Goal: Find specific page/section: Find specific page/section

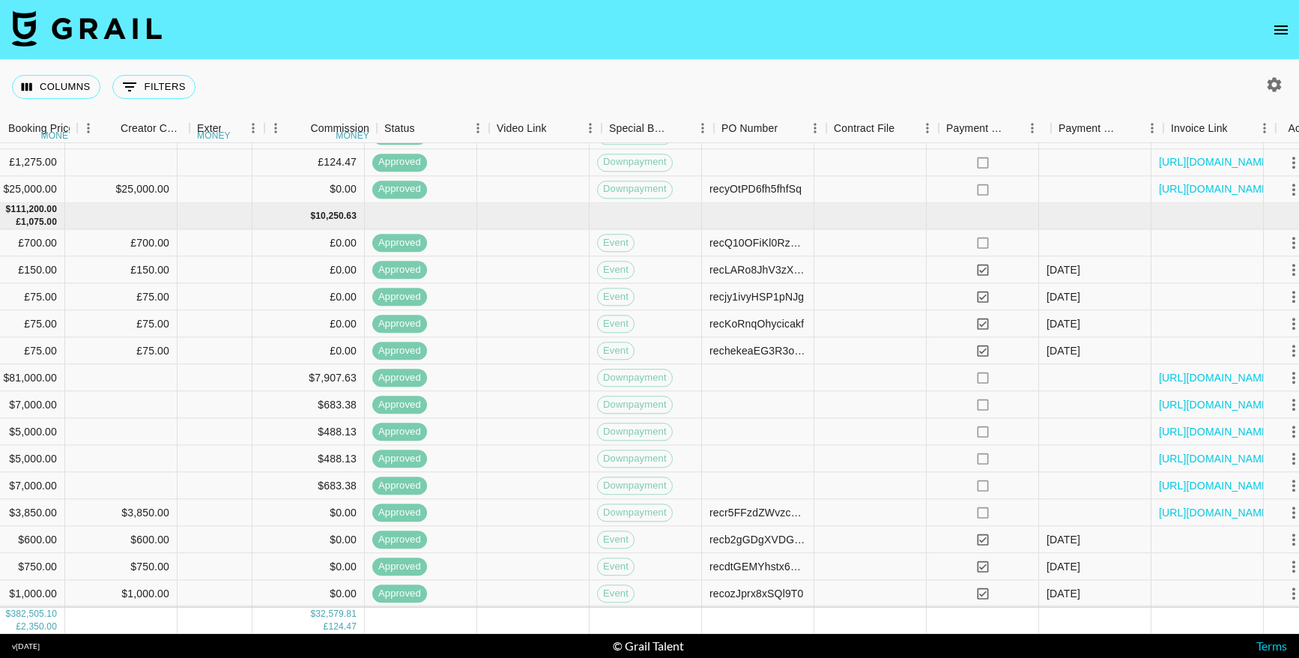
scroll to position [992, 1106]
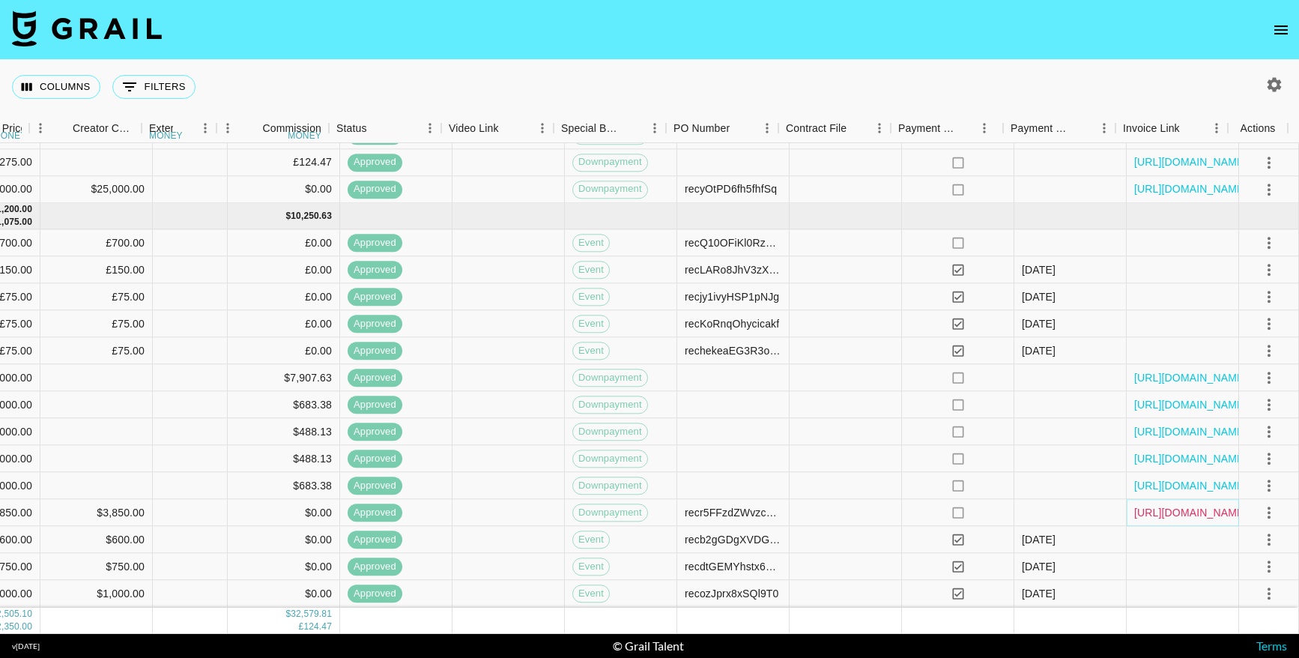
click at [1161, 505] on link "[URL][DOMAIN_NAME]" at bounding box center [1190, 512] width 113 height 15
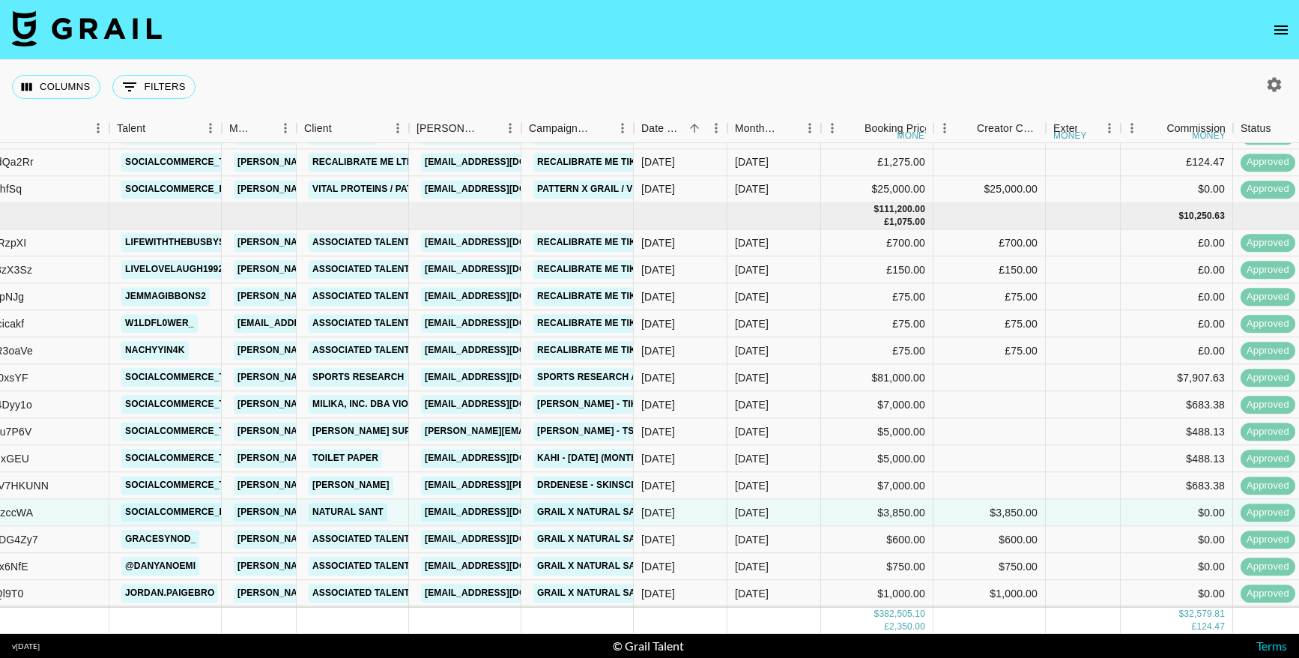
scroll to position [992, 204]
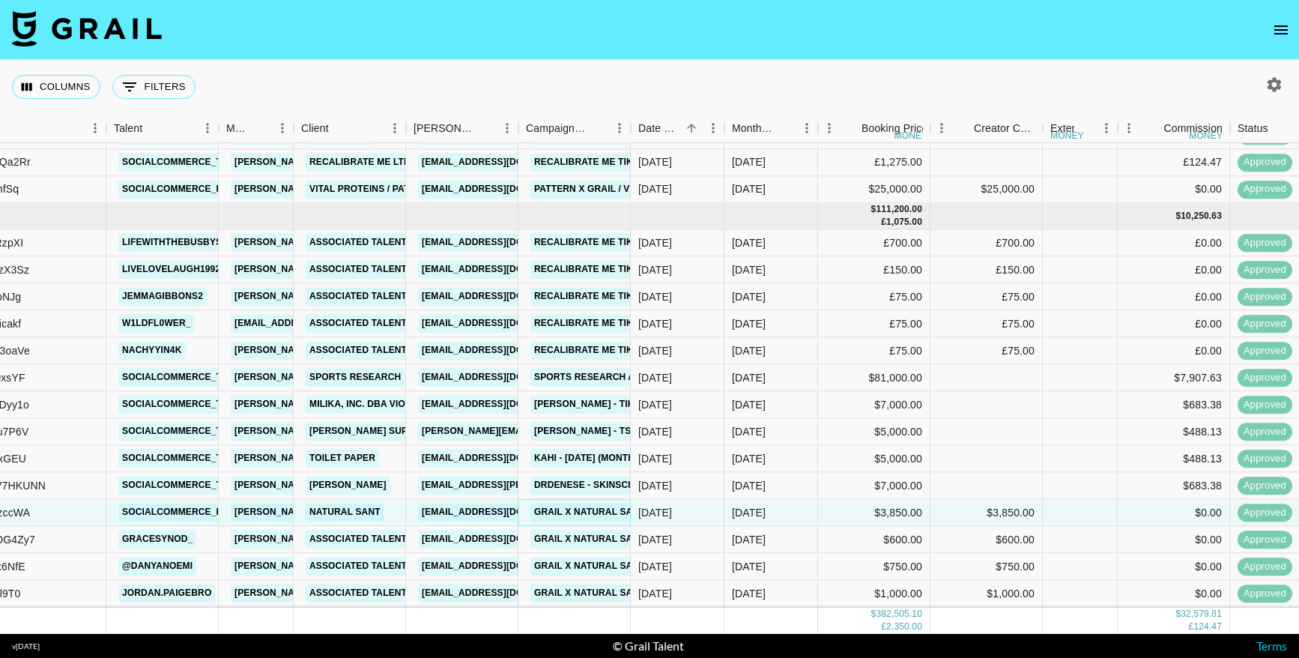
click at [584, 503] on link "Grail x Natural Sant - Batana Vital Mask" at bounding box center [640, 512] width 221 height 19
drag, startPoint x: 201, startPoint y: 527, endPoint x: 125, endPoint y: 527, distance: 76.4
click at [125, 527] on div "gracesynod_" at bounding box center [162, 540] width 112 height 27
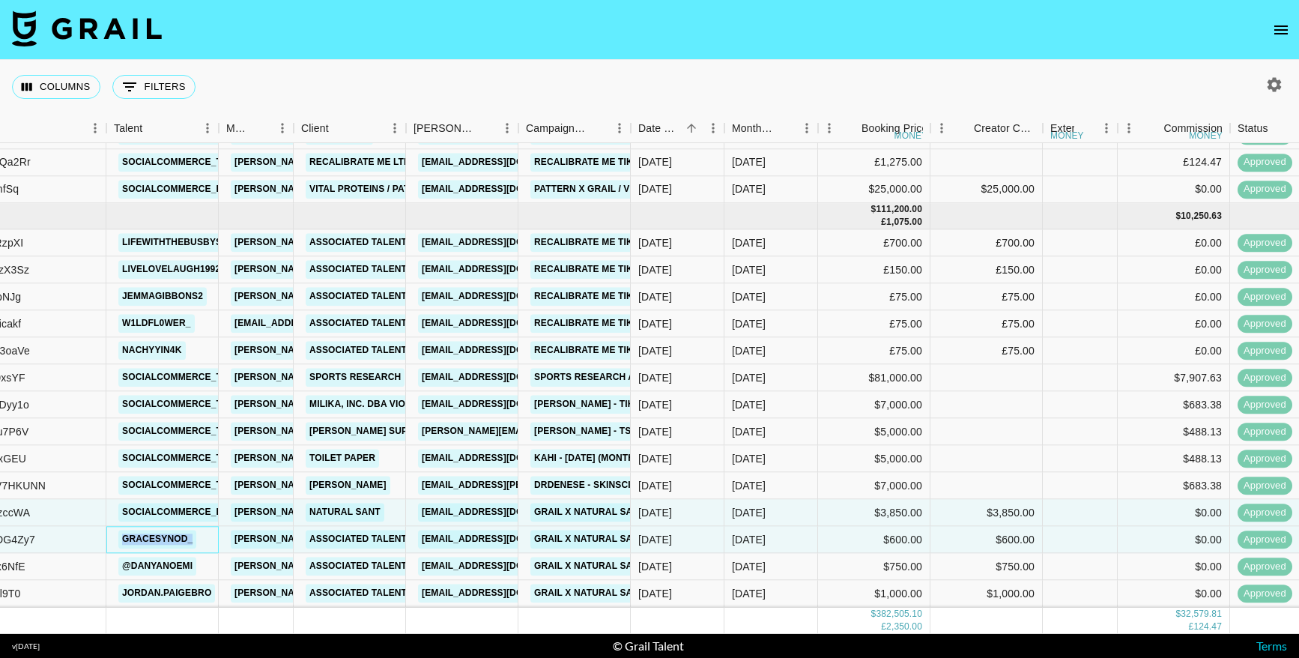
copy link "gracesynod_"
copy link "@danyanoemi"
drag, startPoint x: 206, startPoint y: 551, endPoint x: 123, endPoint y: 554, distance: 83.2
click at [123, 554] on div "@danyanoemi" at bounding box center [162, 567] width 112 height 27
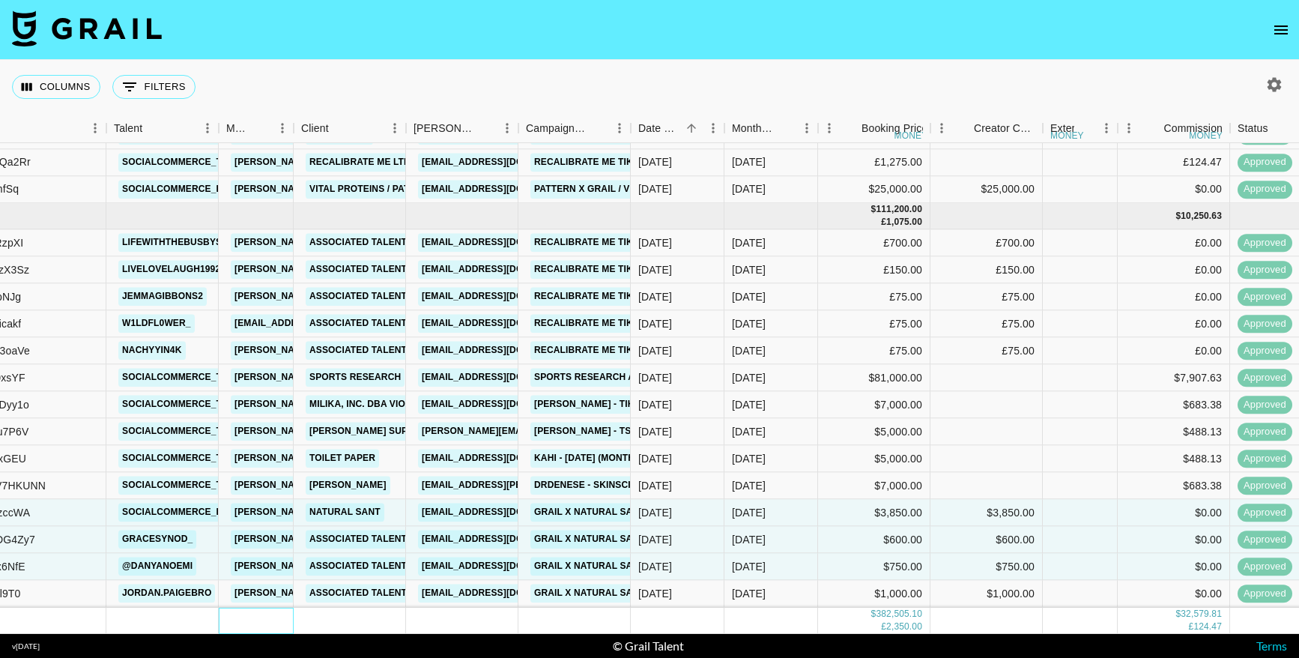
click at [222, 607] on div at bounding box center [256, 620] width 75 height 26
copy link "jordan.paigebro"
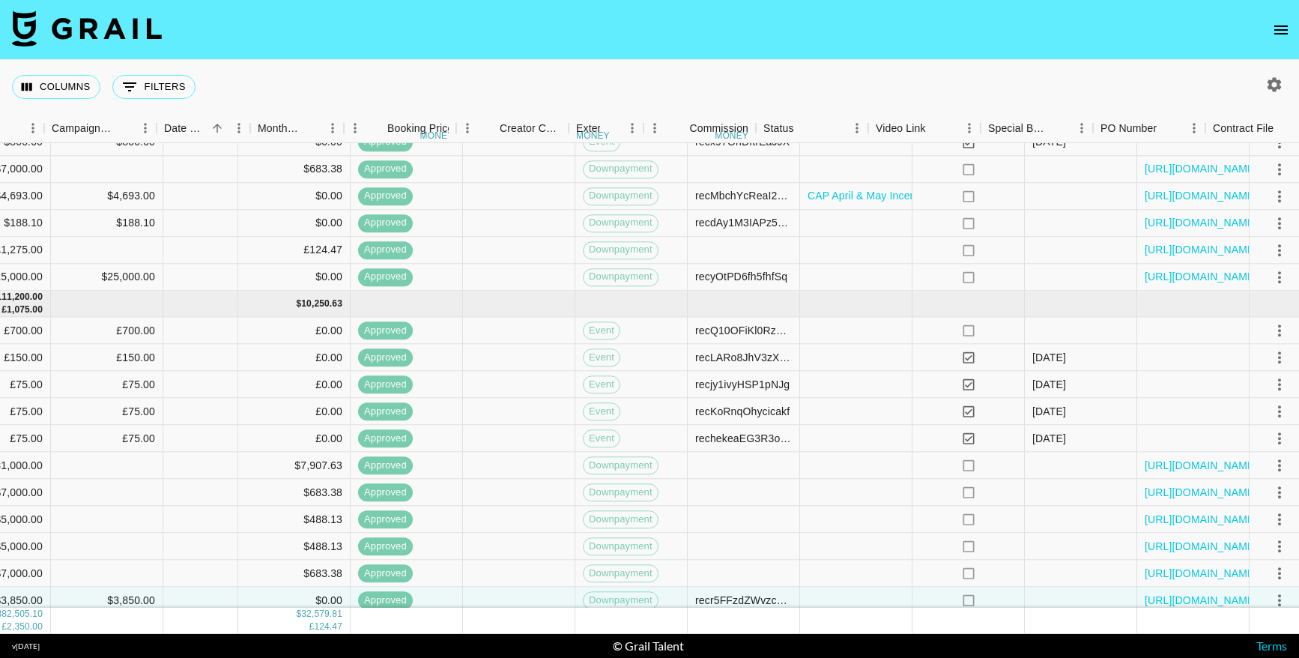
scroll to position [893, 1106]
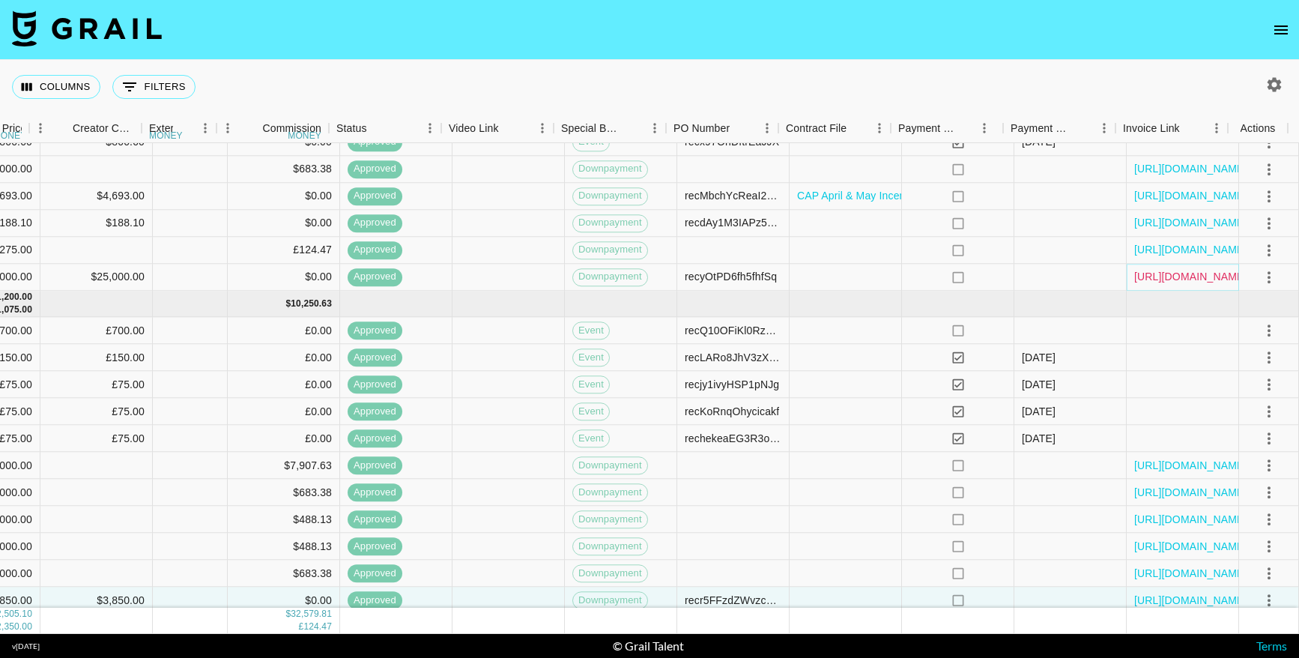
click at [1190, 276] on link "[URL][DOMAIN_NAME]" at bounding box center [1190, 277] width 113 height 15
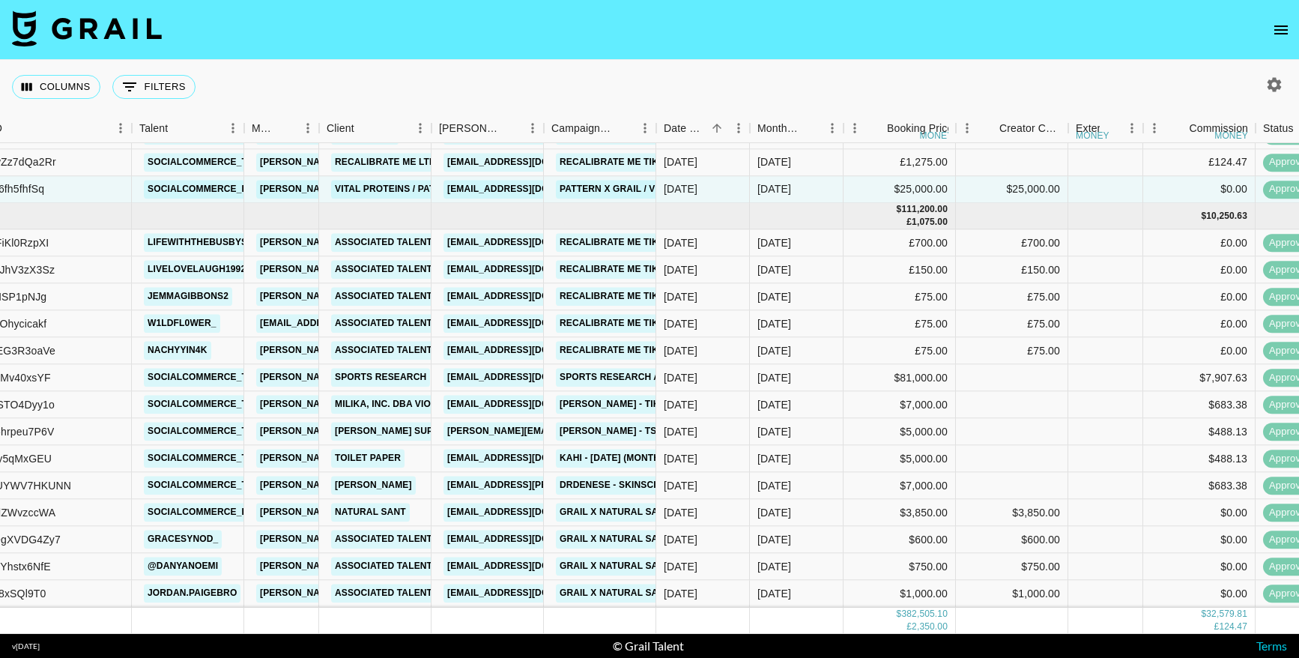
scroll to position [992, 179]
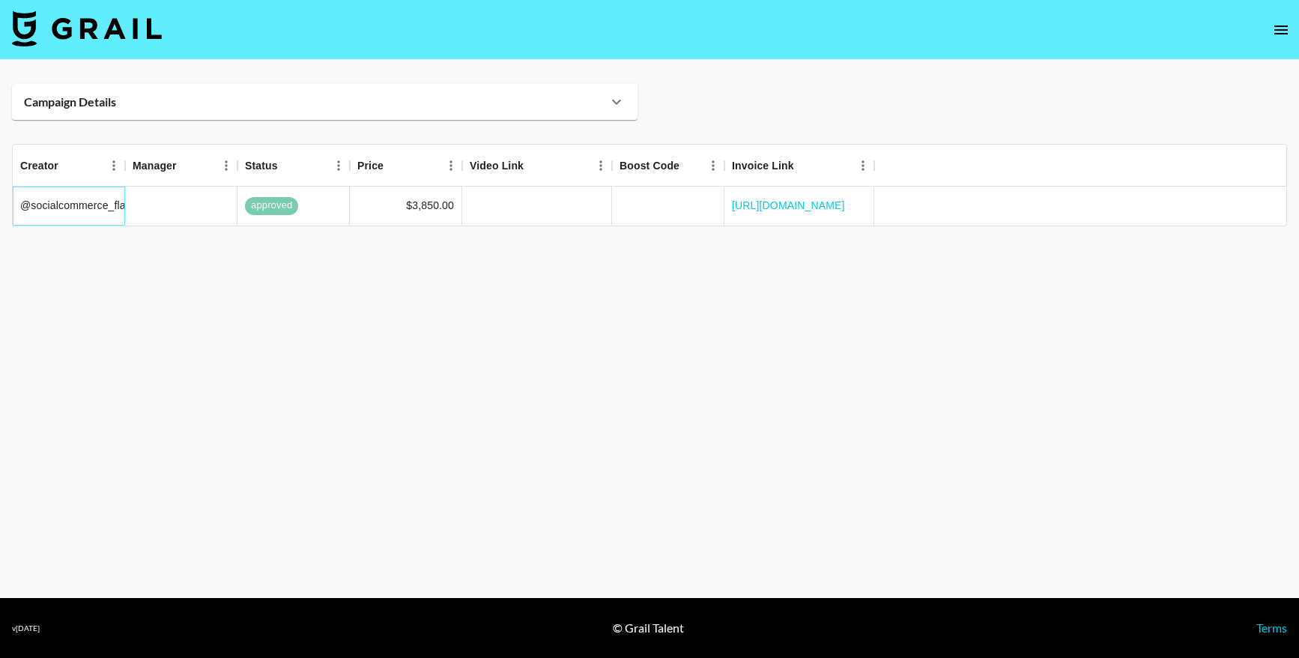
click at [80, 212] on div "@socialcommerce_flatfee_us" at bounding box center [69, 206] width 112 height 39
click at [175, 98] on div "Campaign Details" at bounding box center [316, 101] width 584 height 15
click at [625, 101] on div "Campaign Details" at bounding box center [324, 102] width 625 height 36
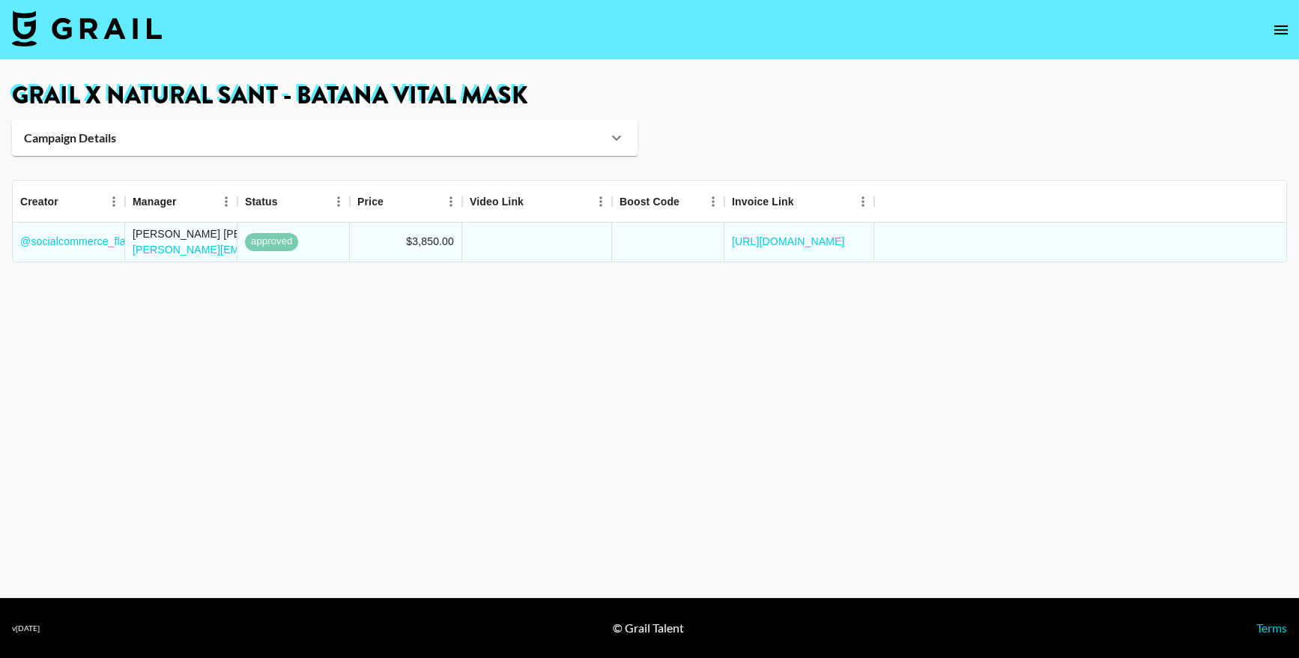
click at [604, 144] on div "Campaign Details" at bounding box center [316, 137] width 584 height 15
